Goal: Communication & Community: Answer question/provide support

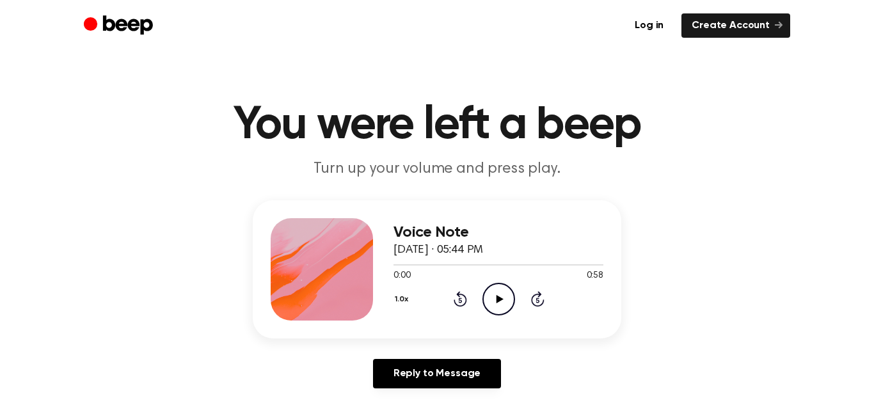
click at [500, 305] on icon "Play Audio" at bounding box center [498, 299] width 33 height 33
click at [416, 390] on div "Reply to Message" at bounding box center [437, 379] width 368 height 40
click at [432, 352] on div "Voice Note August 24, 2025 · 05:44 PM 0:06 0:58 Your browser does not support t…" at bounding box center [436, 299] width 843 height 198
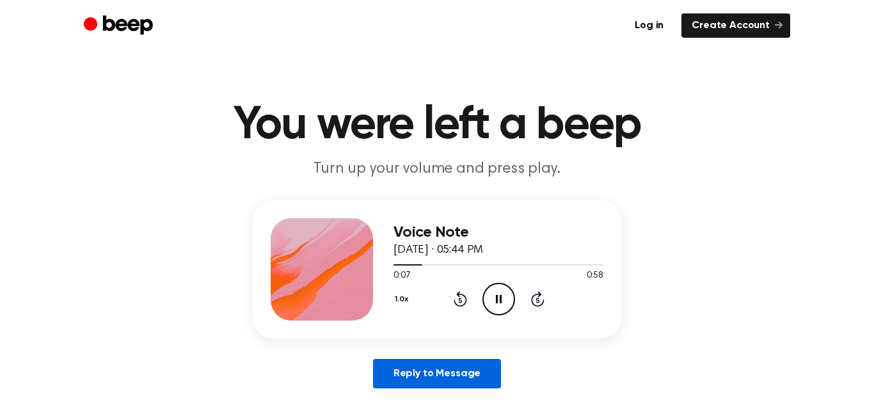
click at [436, 364] on link "Reply to Message" at bounding box center [437, 373] width 128 height 29
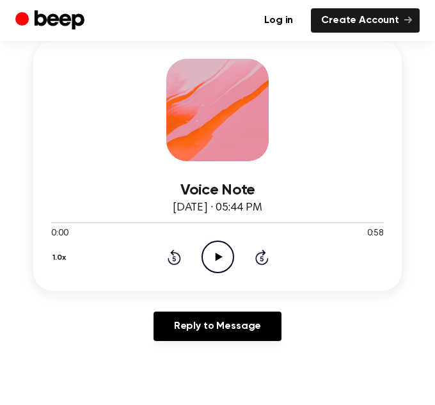
scroll to position [180, 0]
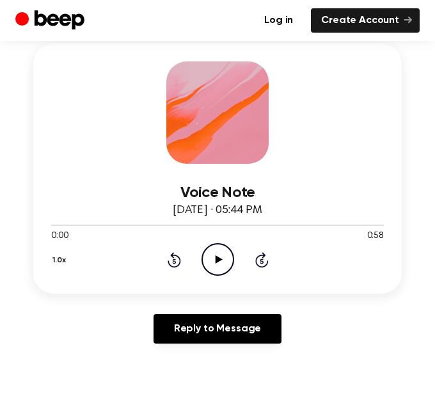
click at [217, 257] on icon at bounding box center [218, 259] width 7 height 8
click at [181, 180] on div "Voice Note [DATE] · 05:44 PM 0:58 0:58 Your browser does not support the [objec…" at bounding box center [217, 220] width 333 height 112
